Goal: Task Accomplishment & Management: Use online tool/utility

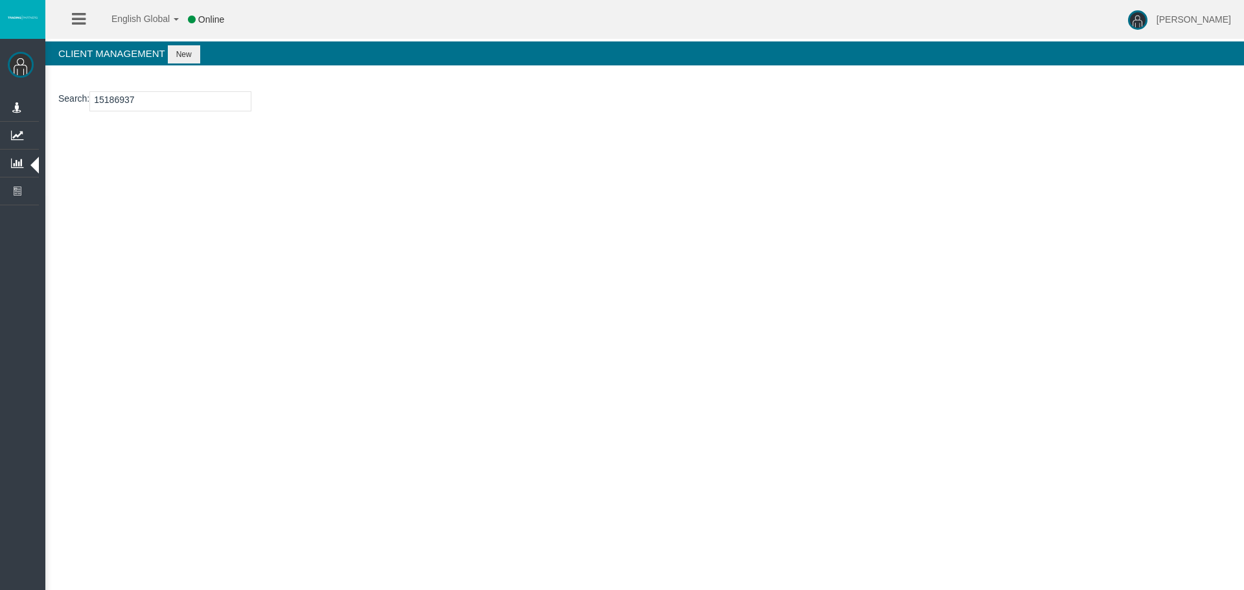
type input "15186937"
click at [185, 56] on button "New" at bounding box center [184, 54] width 32 height 18
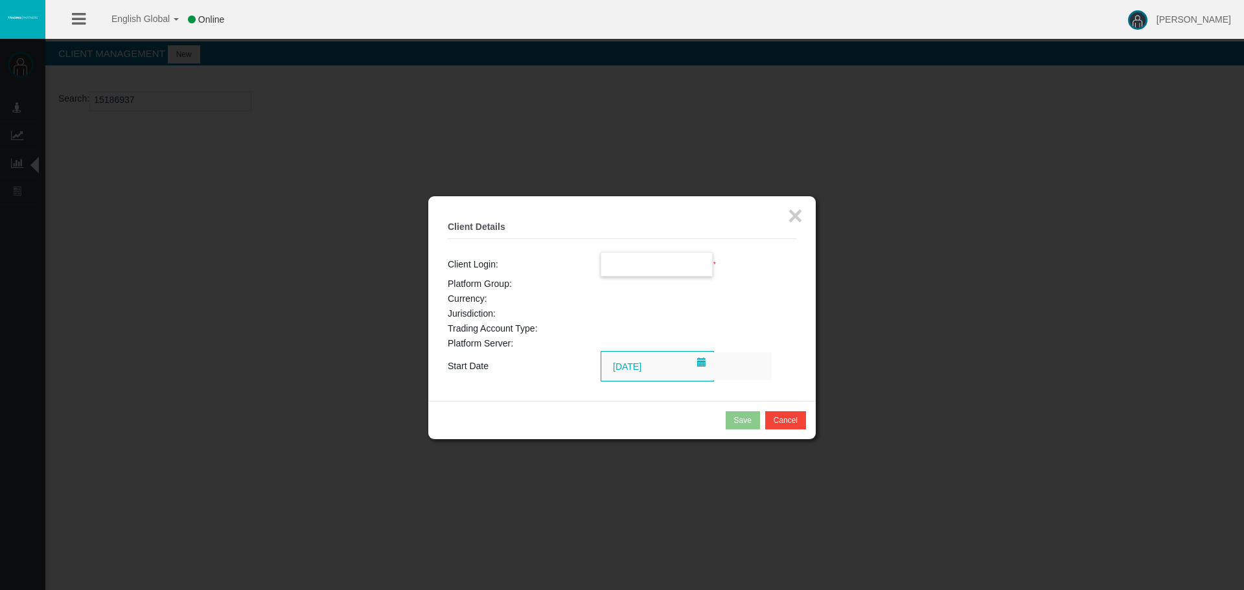
click at [623, 270] on input "text" at bounding box center [656, 264] width 111 height 23
paste input "15186937"
click at [632, 287] on span "15186937" at bounding box center [628, 288] width 40 height 10
type input "15186937"
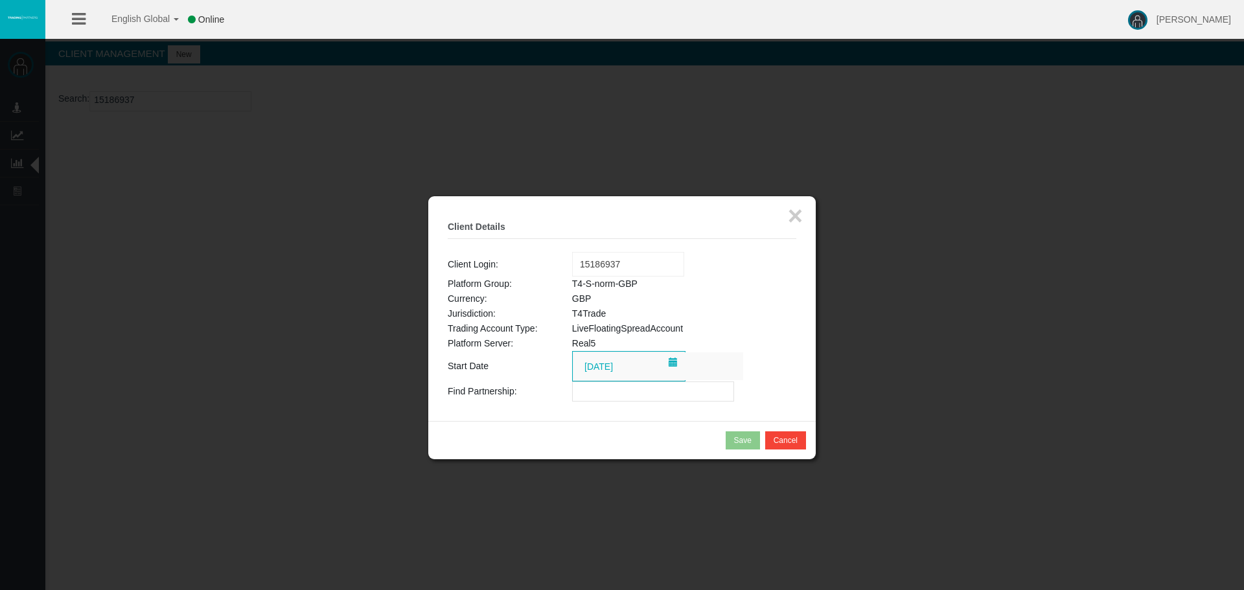
click at [592, 388] on input "text" at bounding box center [653, 392] width 162 height 20
paste input "IBqfre7"
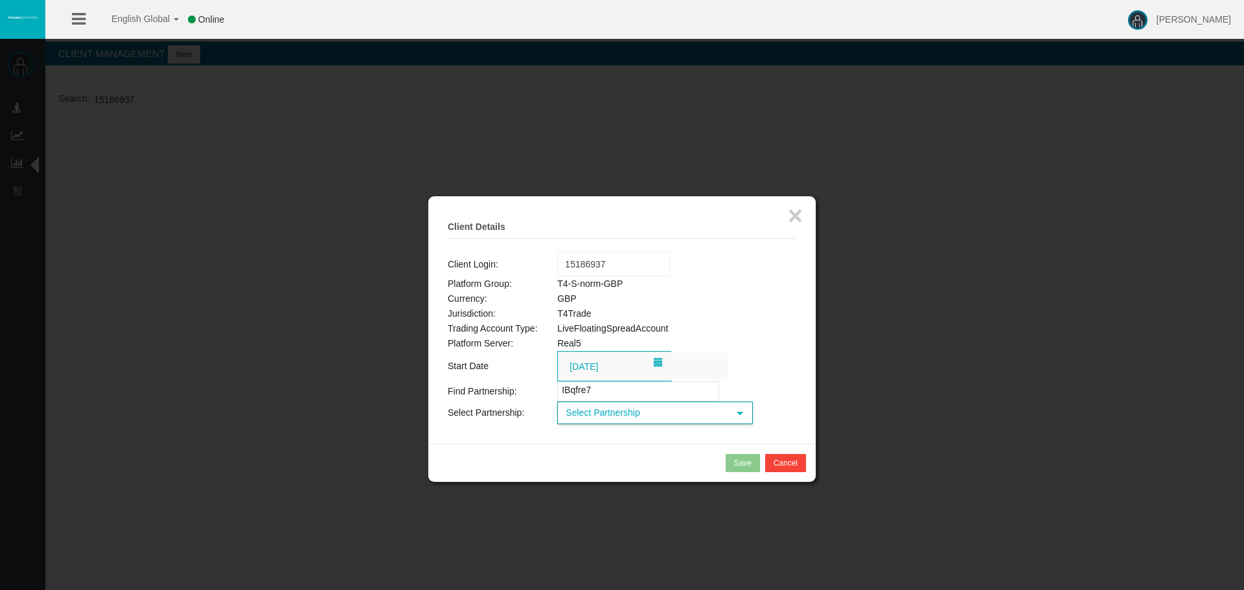
type input "IBqfre7"
click at [601, 415] on span "Select Partnership" at bounding box center [644, 413] width 170 height 20
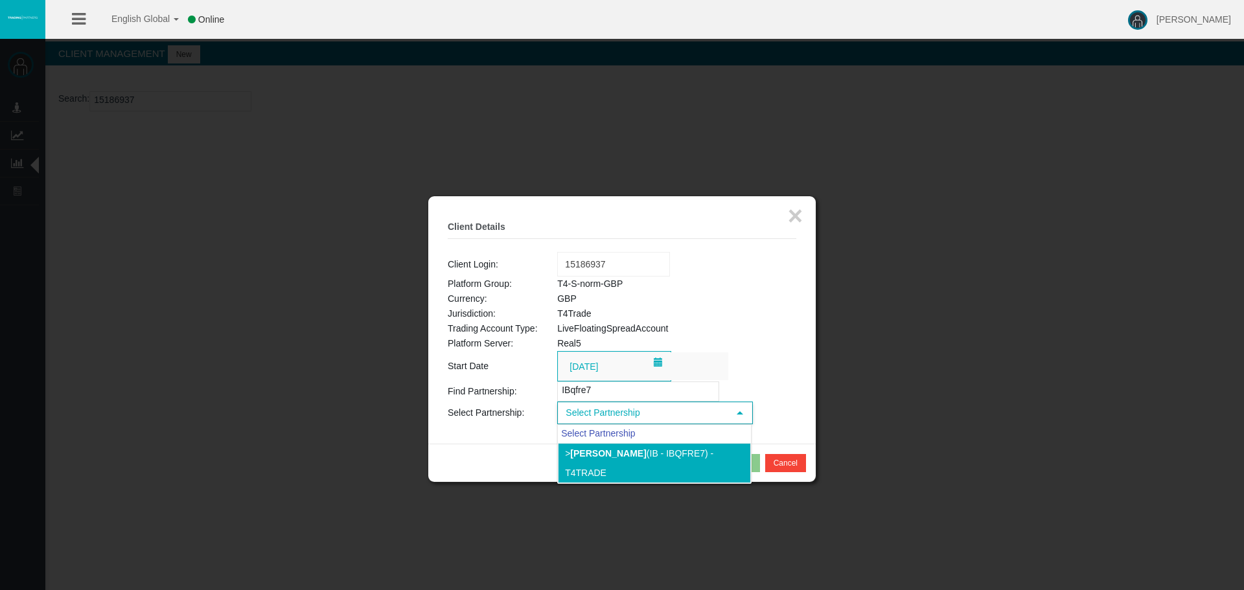
click at [600, 450] on b "[PERSON_NAME]" at bounding box center [608, 453] width 76 height 10
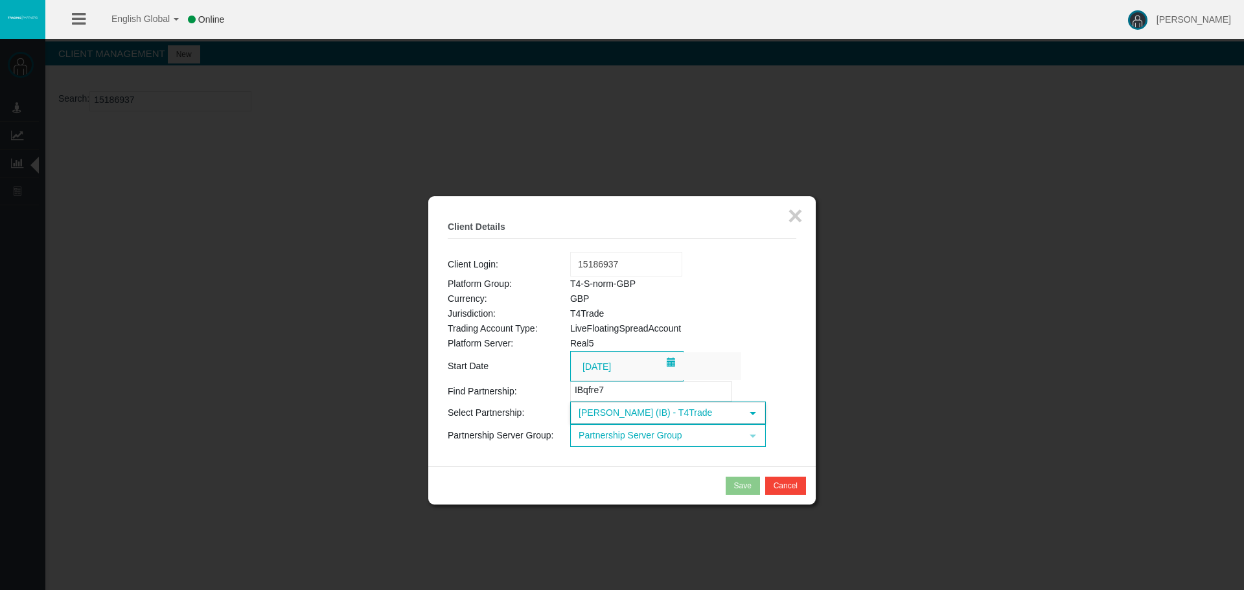
click at [617, 441] on span "Partnership Server Group" at bounding box center [657, 436] width 170 height 20
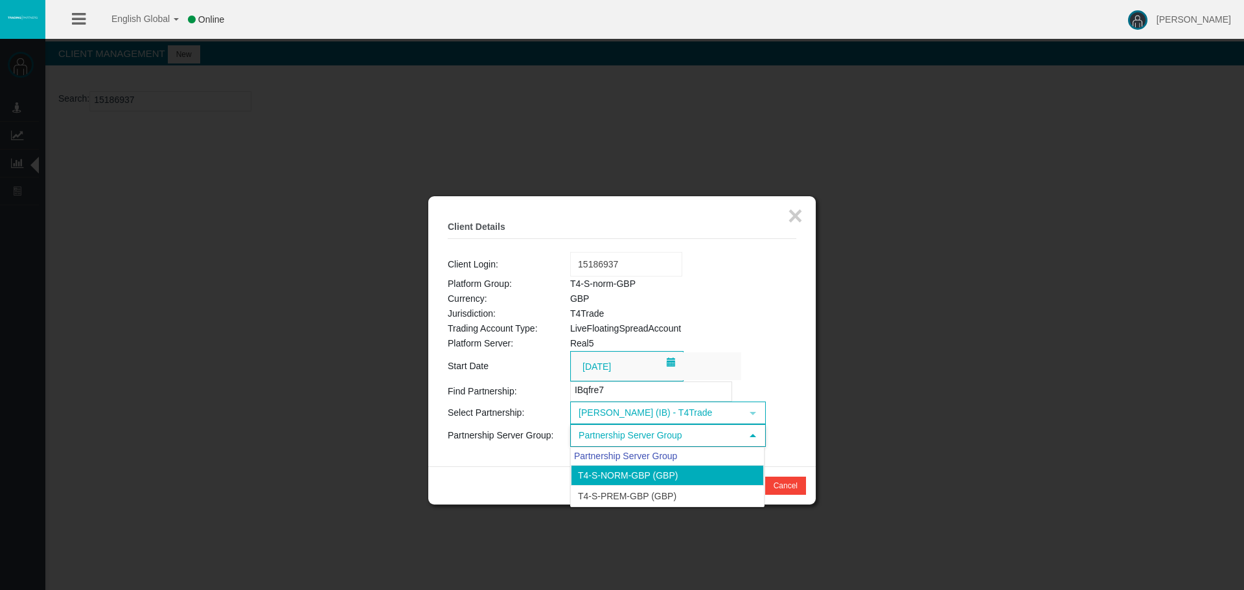
click at [623, 471] on li "T4-S-norm-GBP (GBP)" at bounding box center [667, 475] width 193 height 21
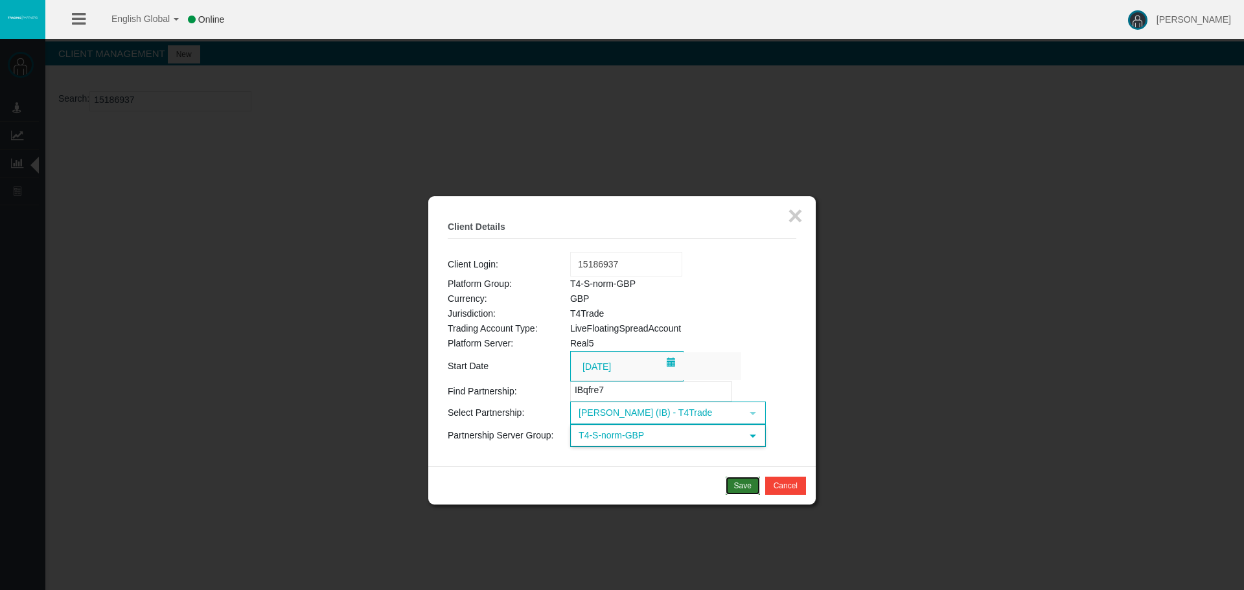
click at [735, 483] on div "Save" at bounding box center [742, 486] width 17 height 12
